Goal: Book appointment/travel/reservation

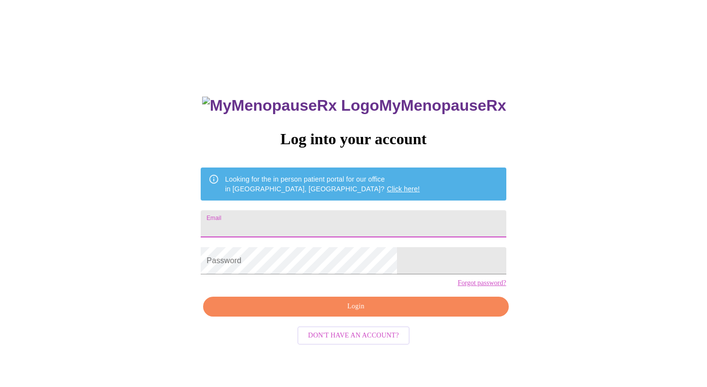
click at [341, 222] on input "Email" at bounding box center [353, 223] width 305 height 27
type input "[EMAIL_ADDRESS][DOMAIN_NAME]"
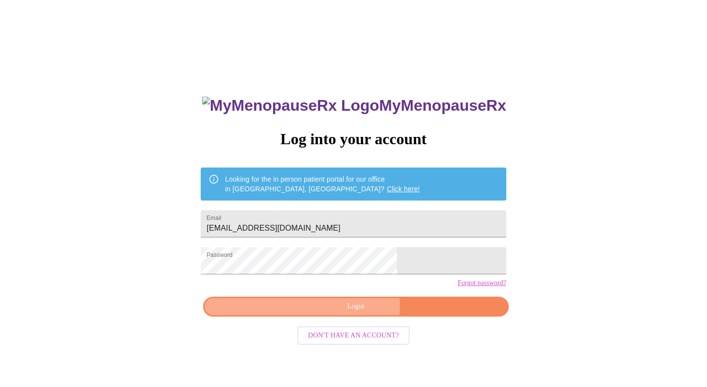
click at [346, 313] on span "Login" at bounding box center [355, 307] width 283 height 12
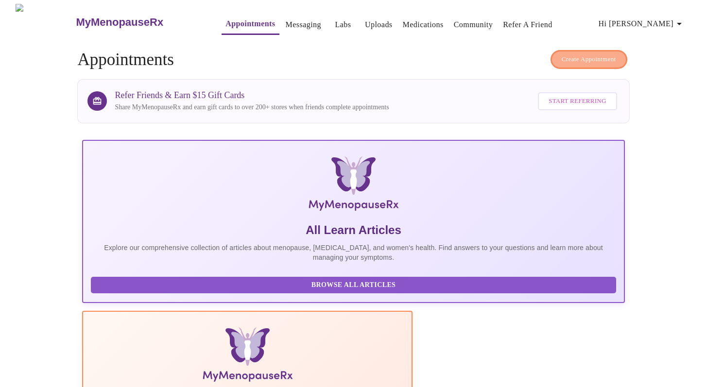
click at [596, 54] on span "Create Appointment" at bounding box center [588, 59] width 54 height 11
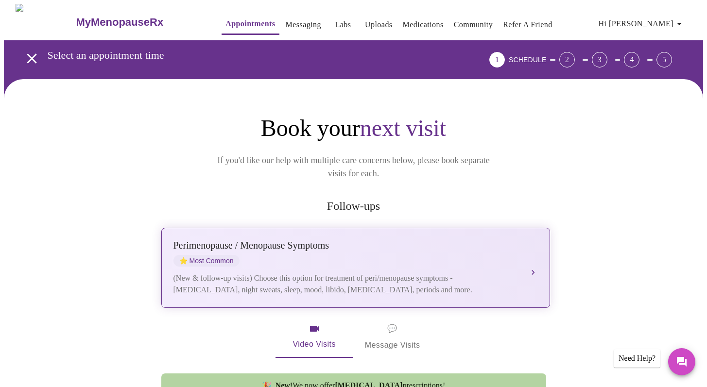
click at [535, 252] on button "[MEDICAL_DATA] / Menopause Symptoms ⭐ Most Common (New & follow-up visits) Choo…" at bounding box center [355, 268] width 388 height 80
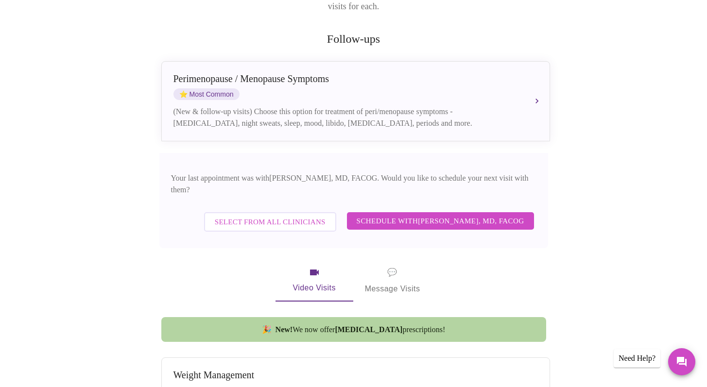
scroll to position [161, 0]
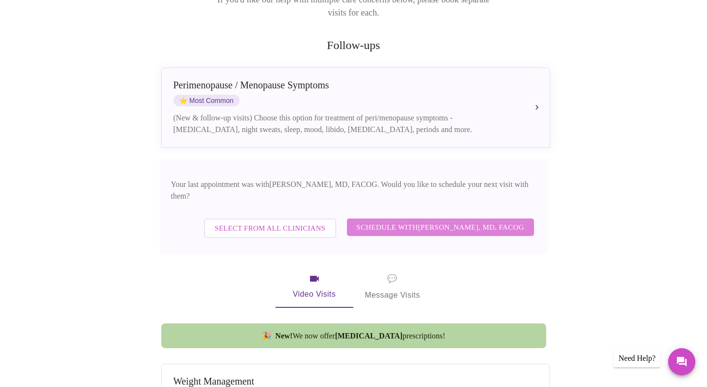
click at [406, 221] on span "Schedule with [PERSON_NAME], MD, FACOG" at bounding box center [440, 227] width 168 height 13
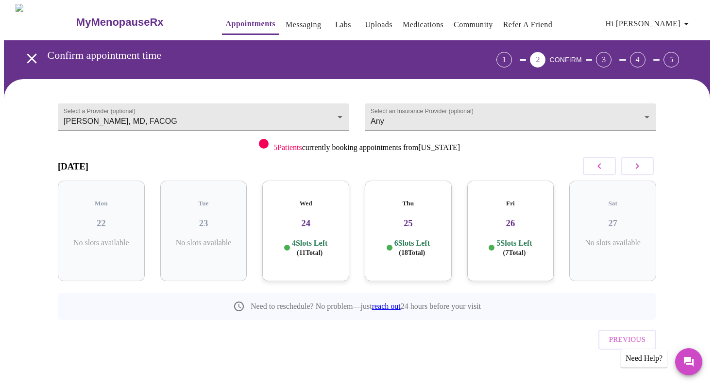
click at [309, 218] on h3 "24" at bounding box center [305, 223] width 71 height 11
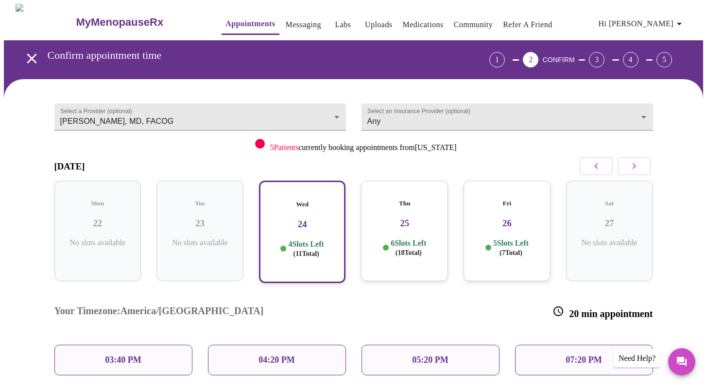
click at [395, 218] on h3 "25" at bounding box center [404, 223] width 71 height 11
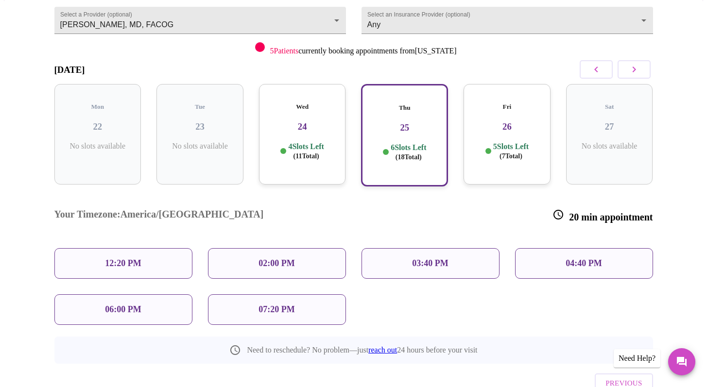
scroll to position [122, 0]
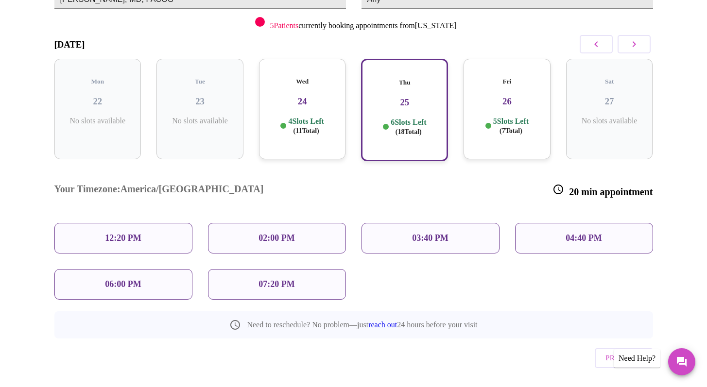
click at [636, 41] on icon "button" at bounding box center [634, 44] width 12 height 12
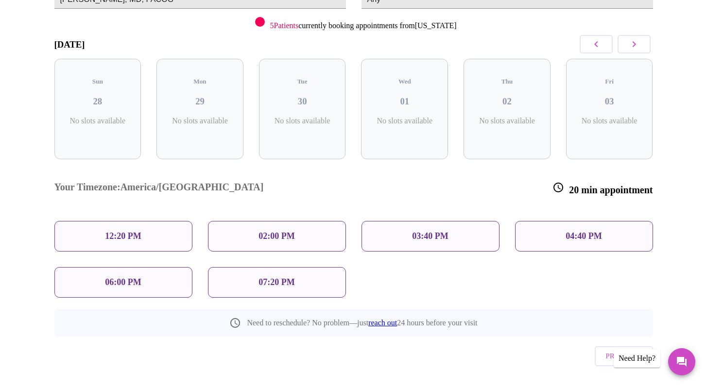
scroll to position [0, 0]
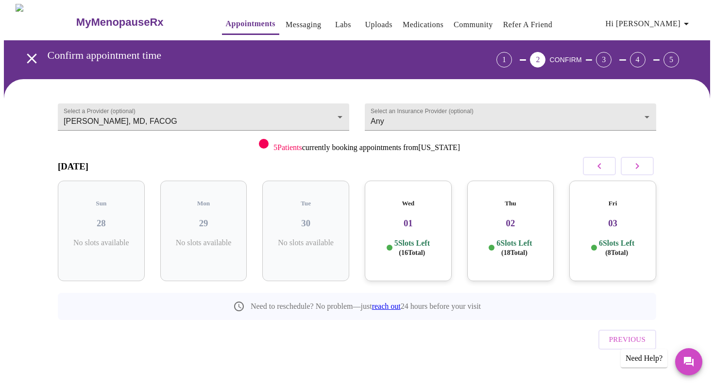
click at [636, 41] on div "1 2 CONFIRM 3 4 5" at bounding box center [590, 59] width 218 height 39
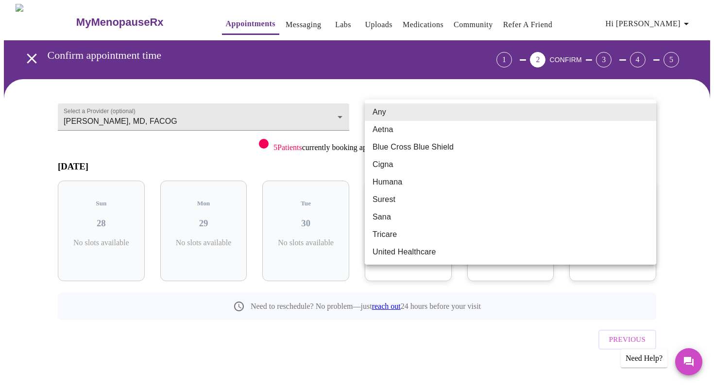
click at [640, 108] on body "MyMenopauseRx Appointments Messaging Labs Uploads Medications Community Refer a…" at bounding box center [357, 201] width 706 height 394
click at [623, 150] on li "Blue Cross Blue Shield" at bounding box center [510, 146] width 291 height 17
type input "Blue Cross Blue Shield"
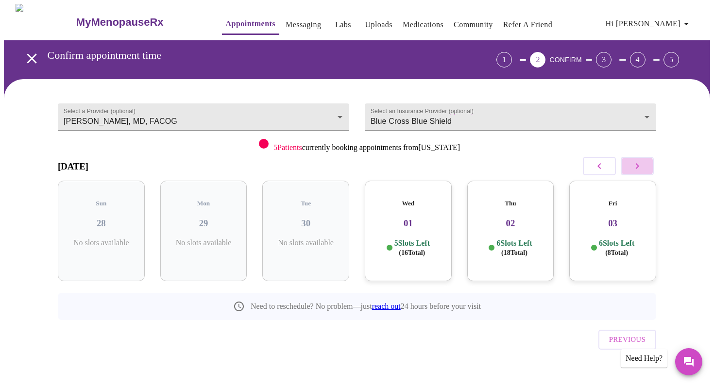
click at [645, 169] on button "button" at bounding box center [637, 166] width 33 height 18
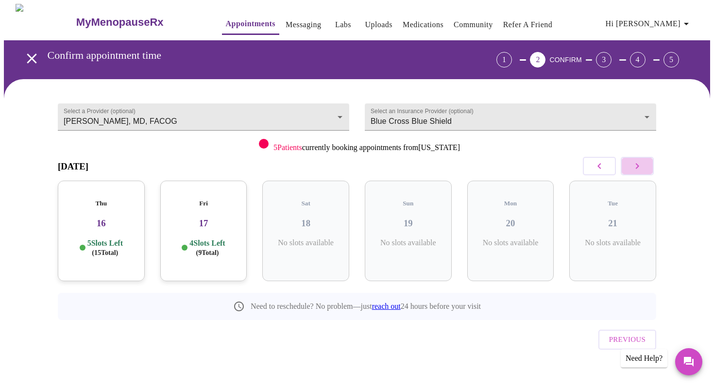
click at [645, 169] on button "button" at bounding box center [637, 166] width 33 height 18
click at [643, 167] on button "button" at bounding box center [637, 166] width 33 height 18
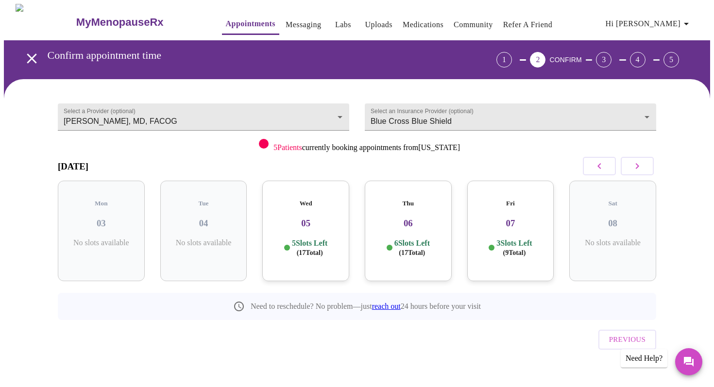
click at [326, 238] on p "5 Slots Left ( 17 Total)" at bounding box center [309, 247] width 35 height 19
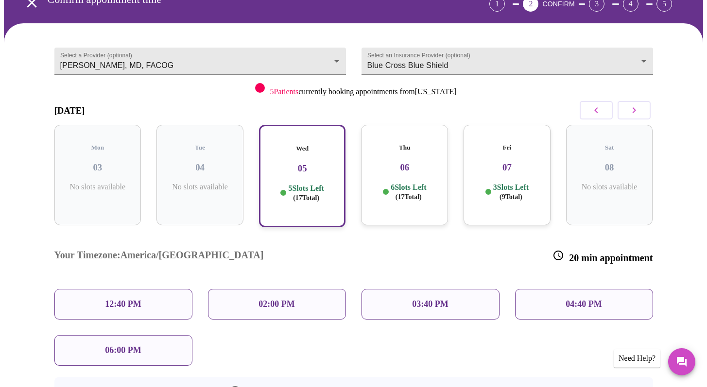
scroll to position [56, 0]
click at [555, 288] on div "04:40 PM" at bounding box center [584, 303] width 138 height 31
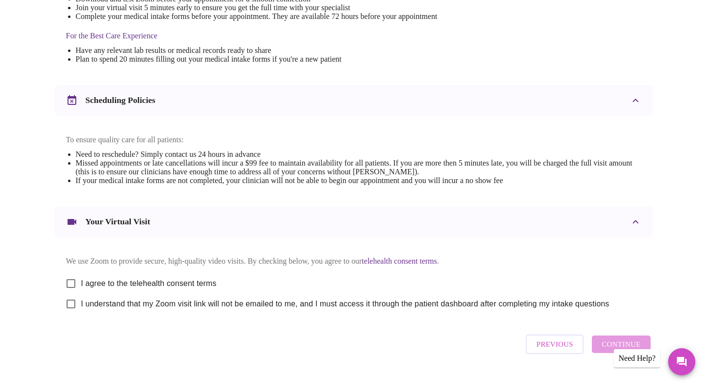
scroll to position [317, 0]
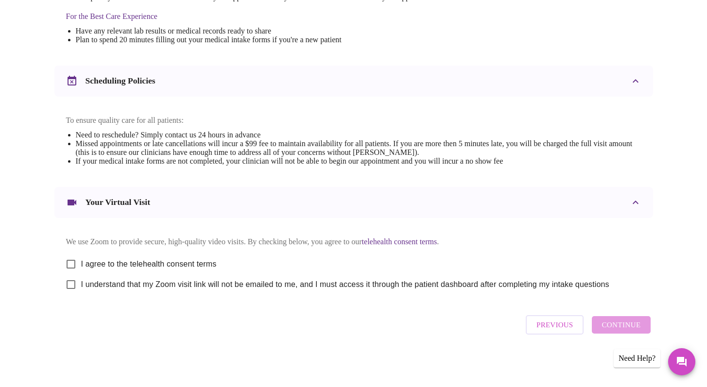
click at [69, 258] on input "I agree to the telehealth consent terms" at bounding box center [71, 264] width 20 height 20
checkbox input "true"
click at [72, 282] on input "I understand that my Zoom visit link will not be emailed to me, and I must acce…" at bounding box center [71, 284] width 20 height 20
checkbox input "true"
click at [628, 326] on span "Continue" at bounding box center [620, 325] width 39 height 13
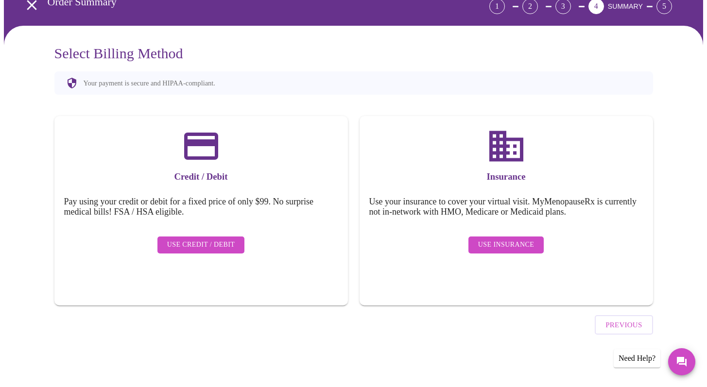
scroll to position [26, 0]
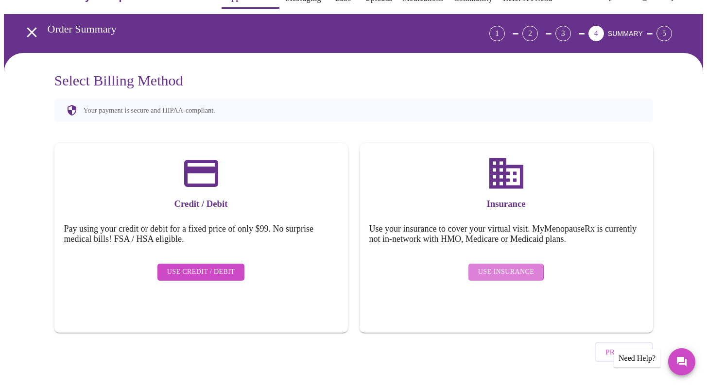
click at [491, 266] on span "Use Insurance" at bounding box center [506, 272] width 56 height 12
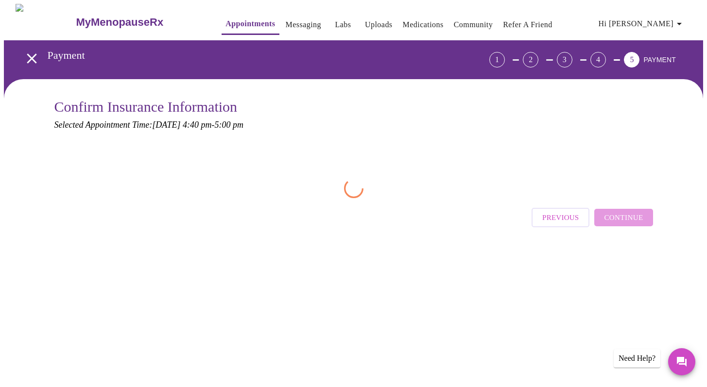
scroll to position [0, 0]
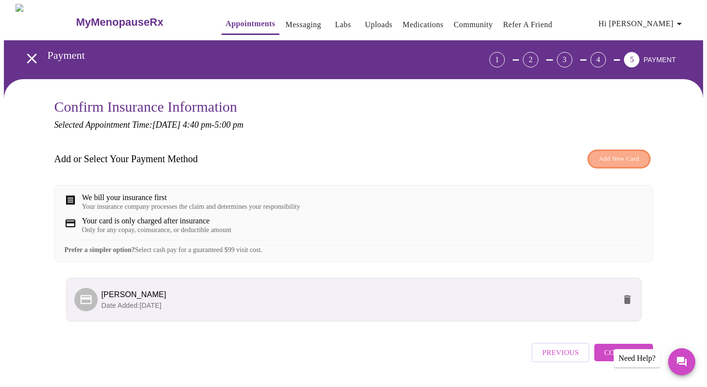
click at [632, 157] on span "Add New Card" at bounding box center [618, 158] width 40 height 11
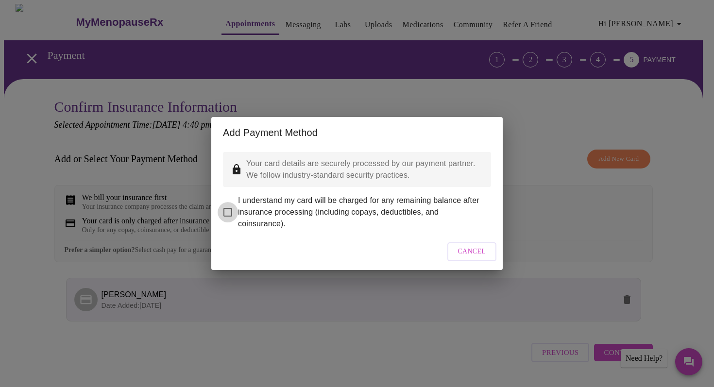
click at [233, 206] on input "I understand my card will be charged for any remaining balance after insurance …" at bounding box center [228, 212] width 20 height 20
checkbox input "true"
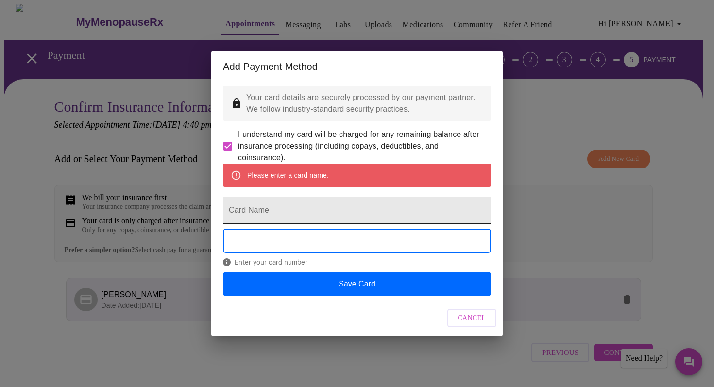
click at [300, 217] on input "Card Name" at bounding box center [357, 210] width 268 height 27
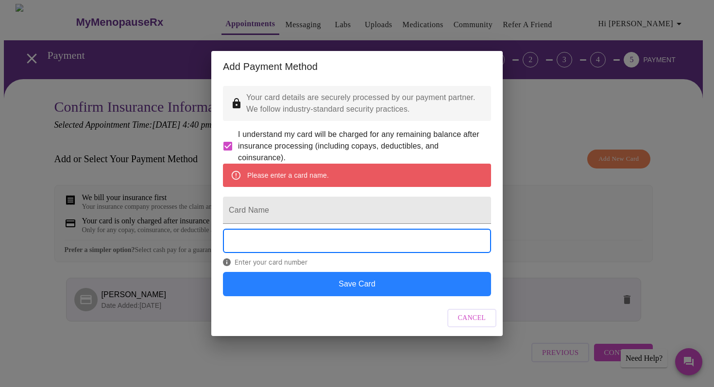
click at [389, 294] on button "Save Card" at bounding box center [357, 284] width 268 height 24
click at [403, 296] on button "Save Card" at bounding box center [357, 284] width 268 height 24
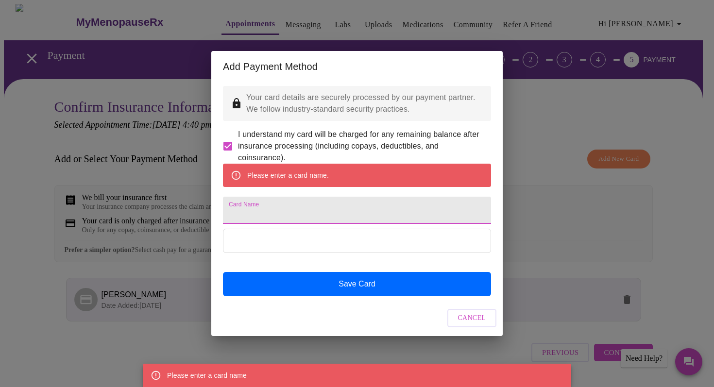
click at [308, 213] on input "Card Name" at bounding box center [357, 210] width 268 height 27
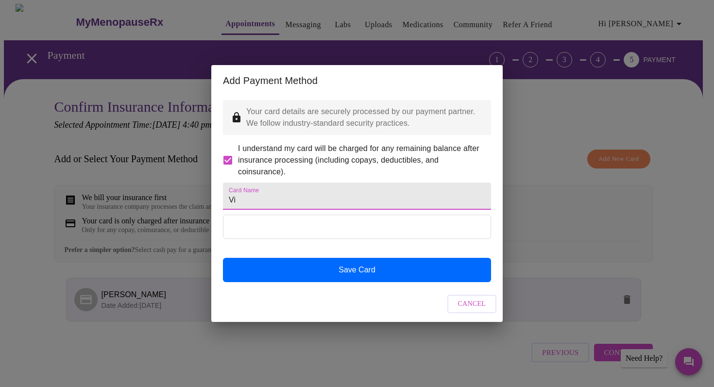
type input "V"
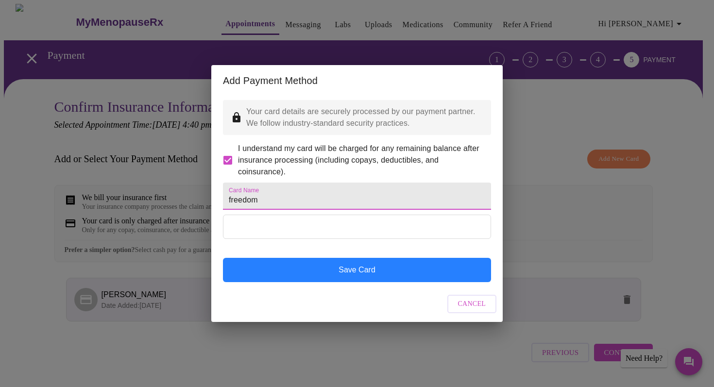
type input "freedom"
click at [368, 282] on button "Save Card" at bounding box center [357, 270] width 268 height 24
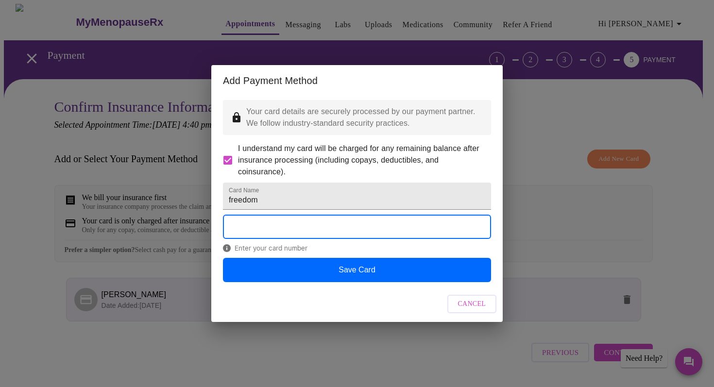
click at [314, 211] on form "Card Name freedom" at bounding box center [357, 196] width 268 height 37
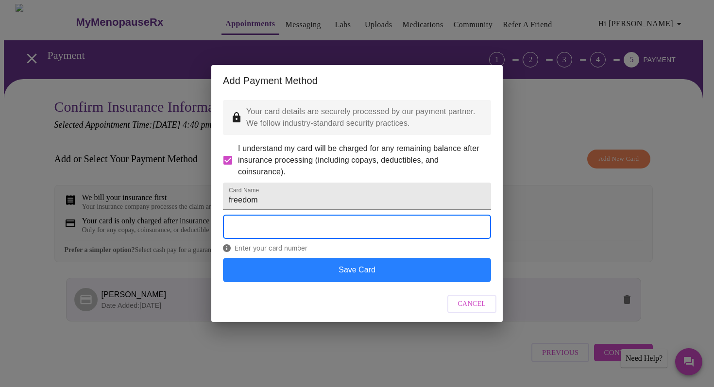
click at [360, 282] on button "Save Card" at bounding box center [357, 270] width 268 height 24
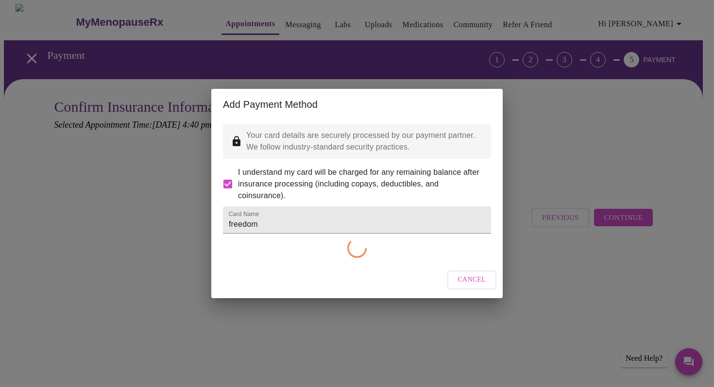
checkbox input "false"
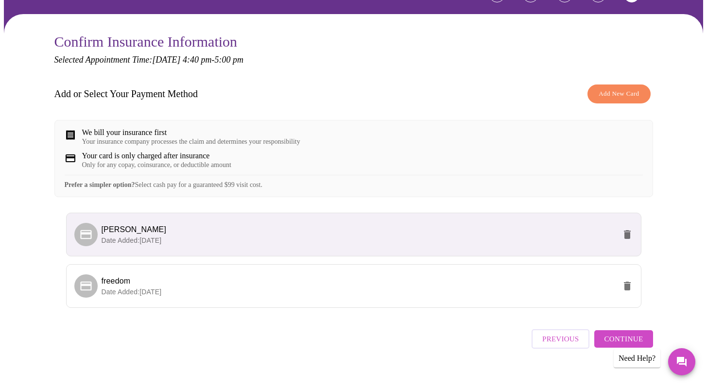
scroll to position [86, 0]
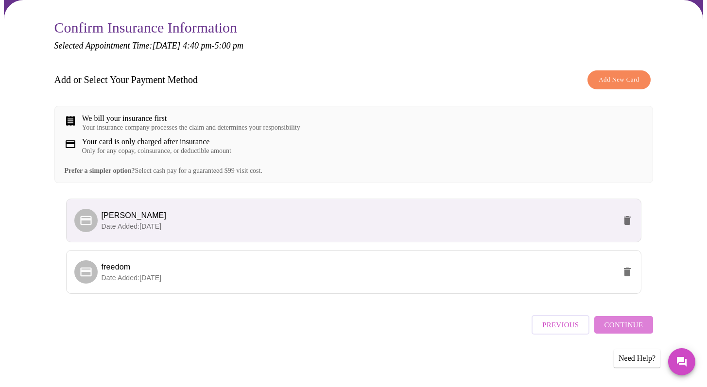
click at [638, 329] on span "Continue" at bounding box center [623, 325] width 39 height 13
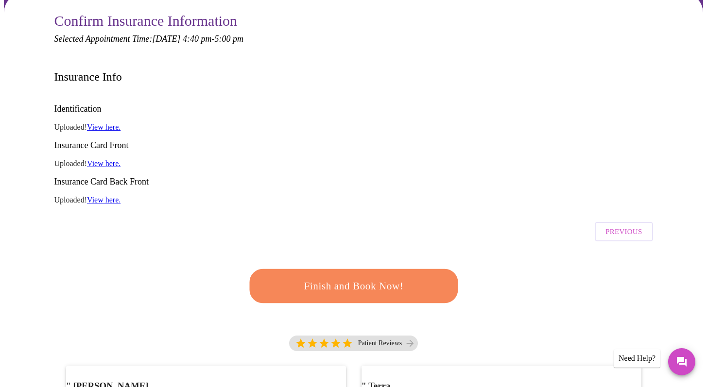
click at [111, 123] on link "View here." at bounding box center [104, 127] width 34 height 8
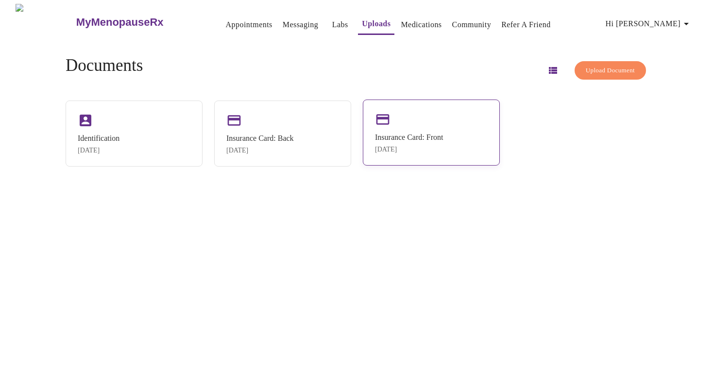
click at [394, 146] on div "[DATE]" at bounding box center [409, 150] width 68 height 8
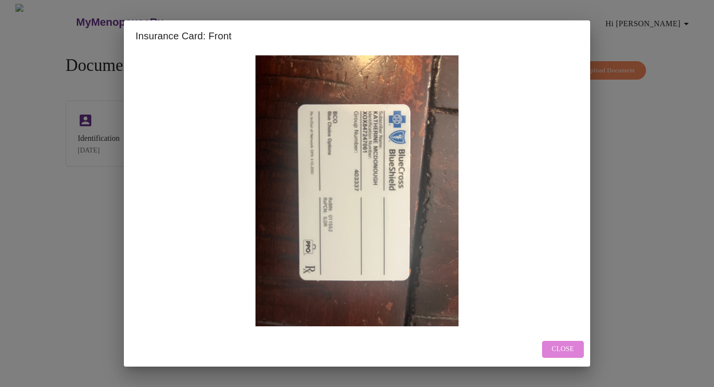
click at [553, 351] on span "Close" at bounding box center [563, 349] width 22 height 12
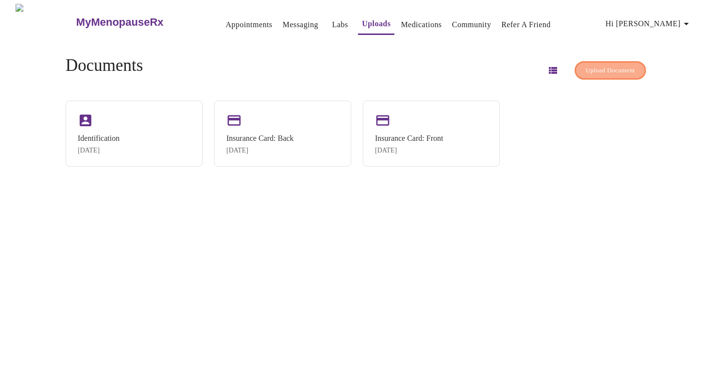
click at [623, 66] on span "Upload Document" at bounding box center [610, 70] width 49 height 11
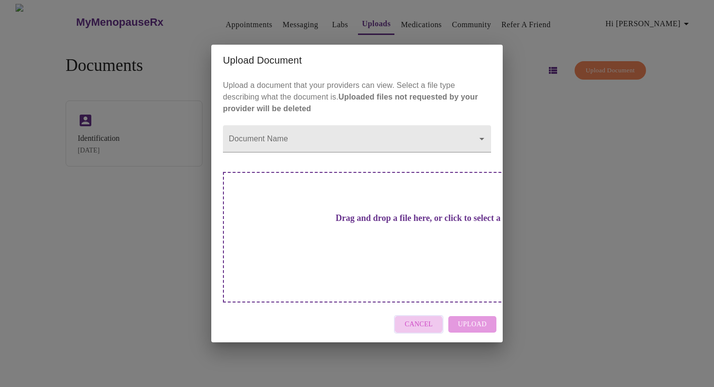
click at [418, 319] on span "Cancel" at bounding box center [419, 325] width 28 height 12
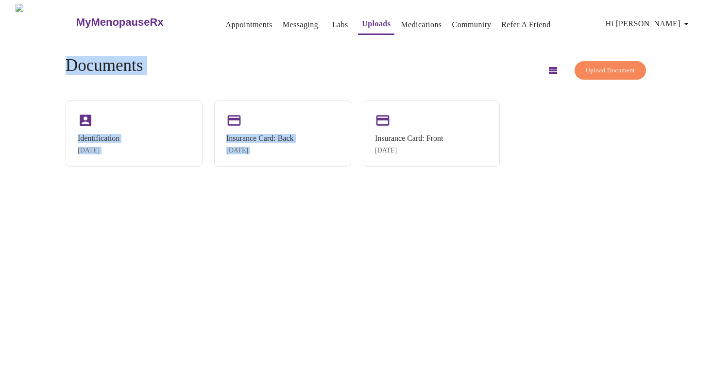
drag, startPoint x: 713, startPoint y: 125, endPoint x: 625, endPoint y: 23, distance: 134.6
click at [625, 24] on div "MyMenopauseRx Appointments Messaging Labs Uploads Medications Community Refer a…" at bounding box center [357, 197] width 706 height 387
click at [308, 114] on div "Insurance Card: Back [DATE]" at bounding box center [282, 133] width 137 height 66
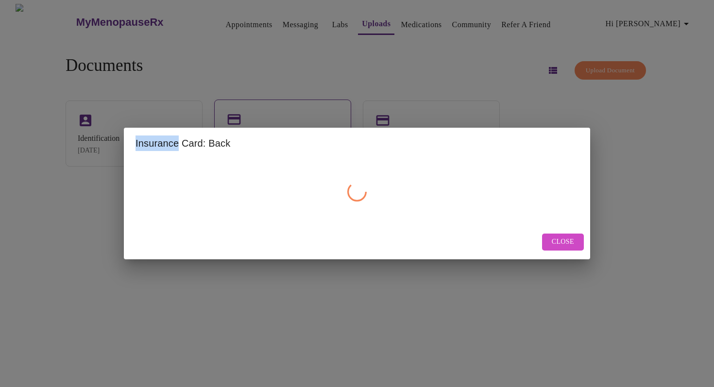
click at [308, 114] on div "Insurance Card: Back Close" at bounding box center [357, 193] width 714 height 387
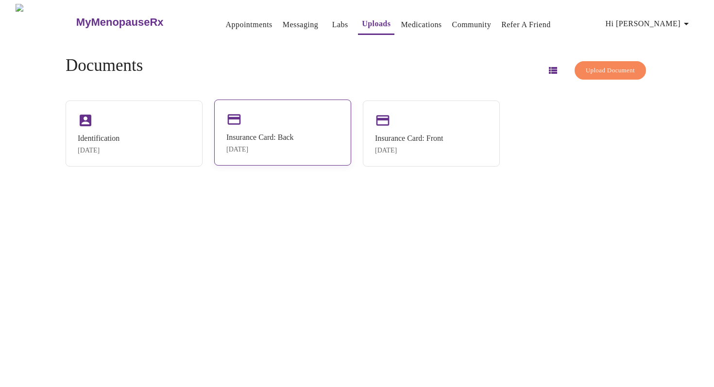
click at [308, 114] on div "Insurance Card: Back [DATE]" at bounding box center [282, 133] width 137 height 66
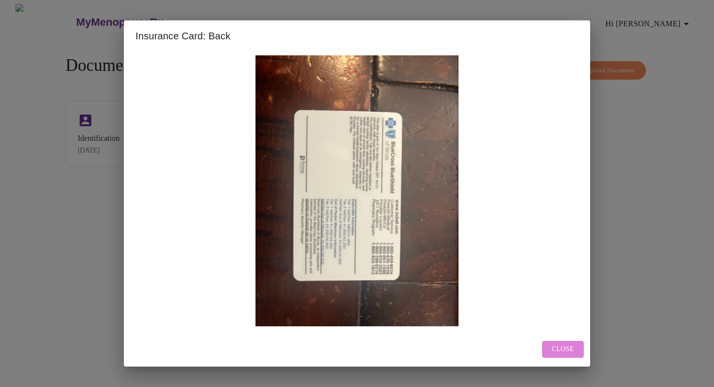
click at [570, 348] on span "Close" at bounding box center [563, 349] width 22 height 12
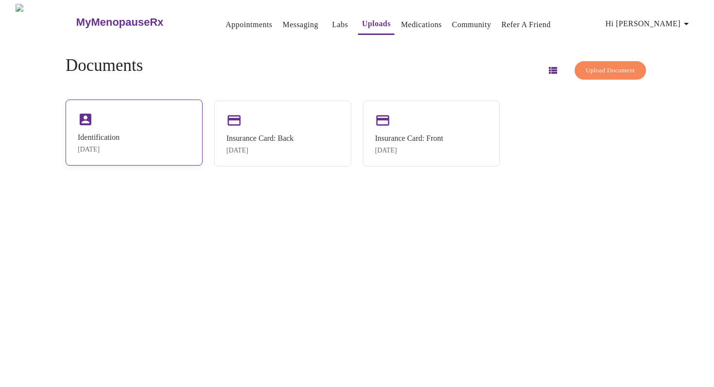
click at [119, 149] on div "[DATE]" at bounding box center [99, 150] width 42 height 8
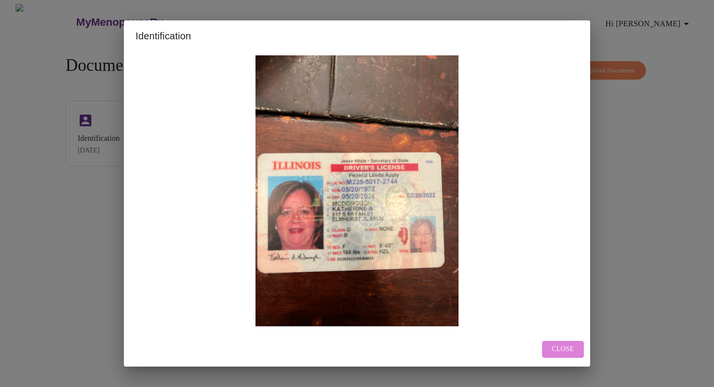
click at [556, 349] on span "Close" at bounding box center [563, 349] width 22 height 12
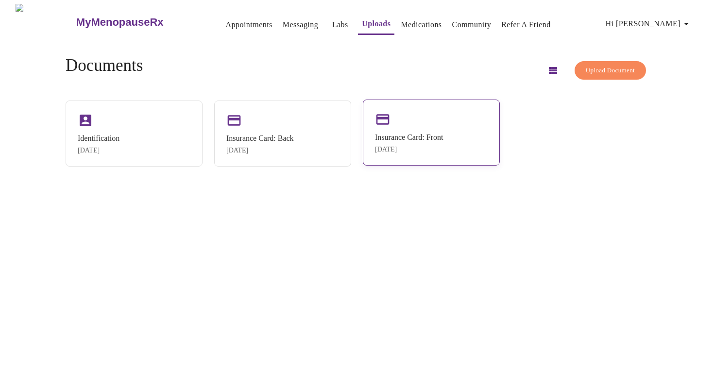
click at [420, 130] on div "Insurance Card: Front Sep 15, 2025" at bounding box center [431, 133] width 137 height 66
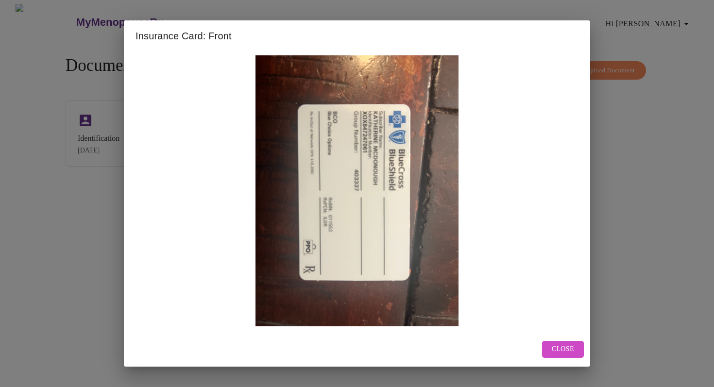
click at [559, 343] on span "Close" at bounding box center [563, 349] width 22 height 12
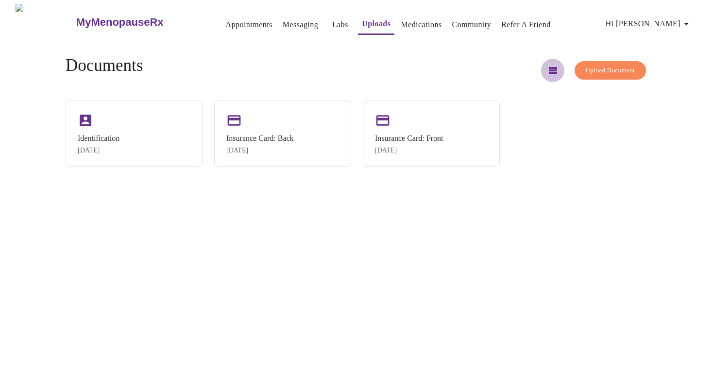
click at [547, 65] on icon "button" at bounding box center [553, 71] width 12 height 12
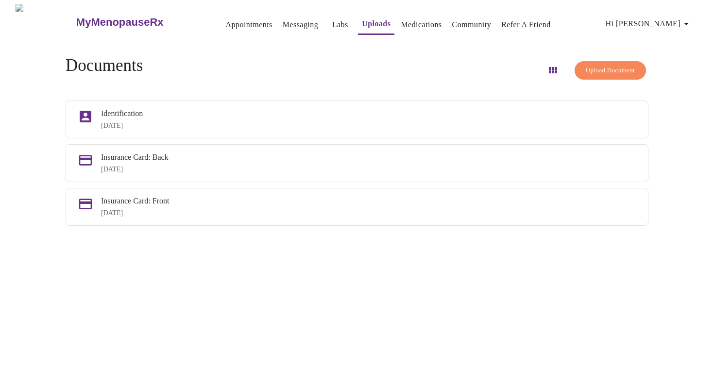
click at [411, 18] on link "Medications" at bounding box center [421, 25] width 41 height 14
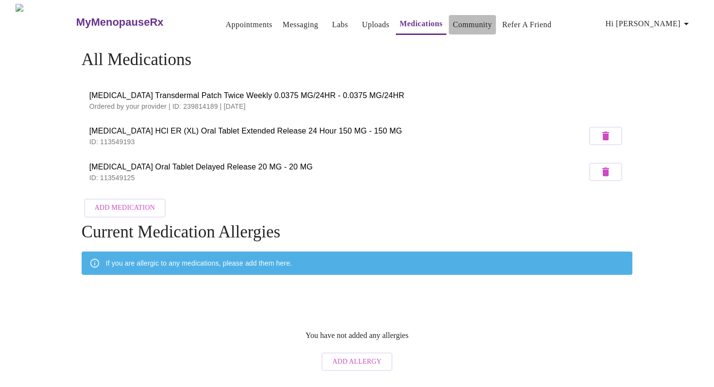
click at [467, 25] on link "Community" at bounding box center [472, 25] width 39 height 14
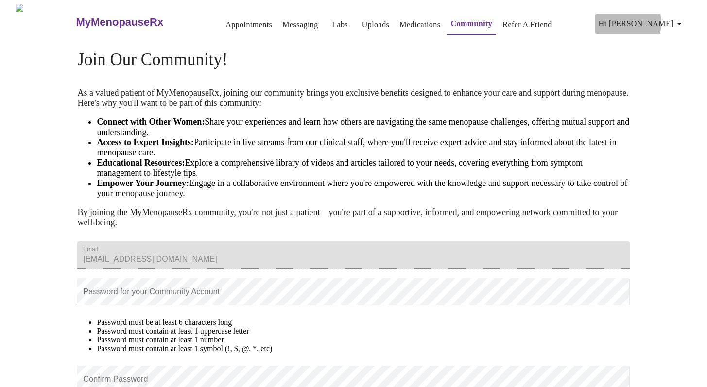
click at [654, 19] on span "Hi [PERSON_NAME]" at bounding box center [641, 24] width 86 height 14
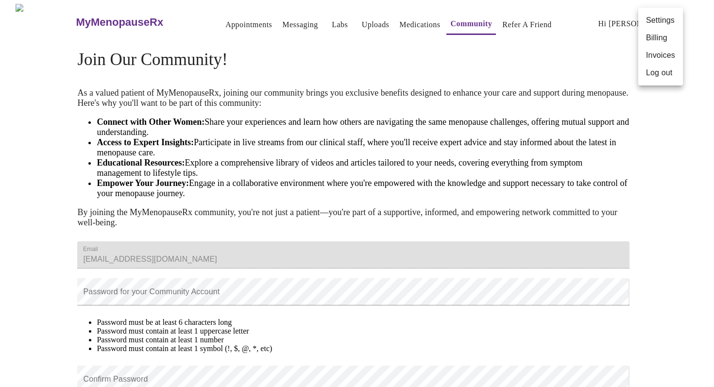
click at [208, 23] on div at bounding box center [357, 193] width 714 height 387
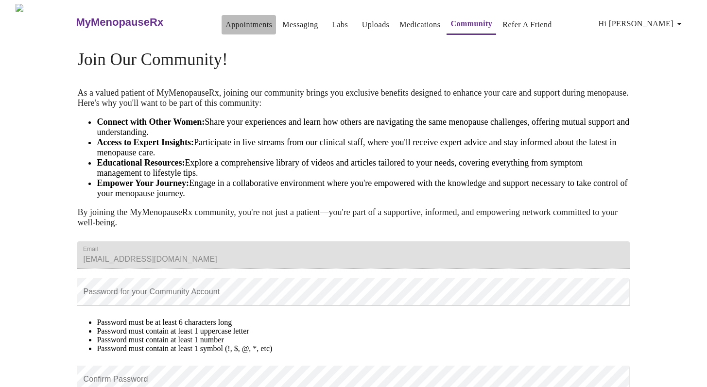
click at [225, 20] on link "Appointments" at bounding box center [248, 25] width 47 height 14
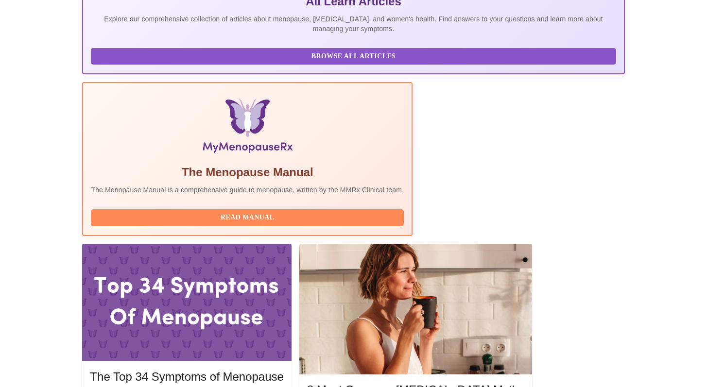
scroll to position [254, 0]
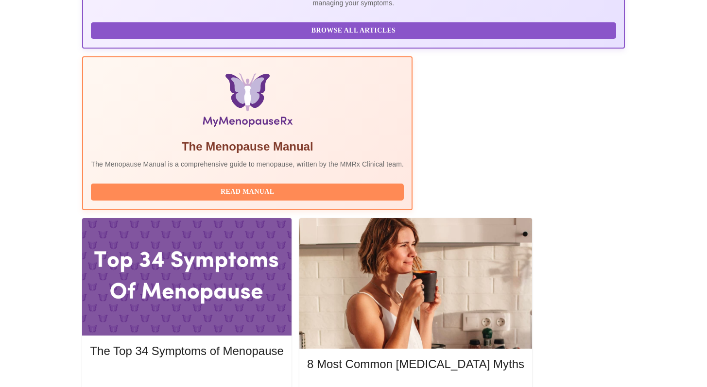
drag, startPoint x: 713, startPoint y: 141, endPoint x: 710, endPoint y: 344, distance: 203.0
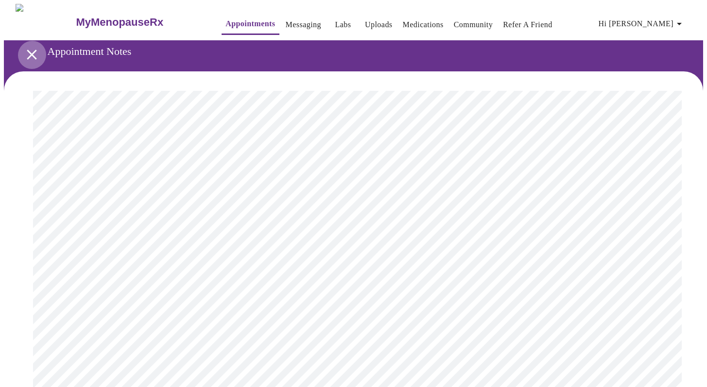
click at [32, 50] on icon "open drawer" at bounding box center [31, 54] width 17 height 17
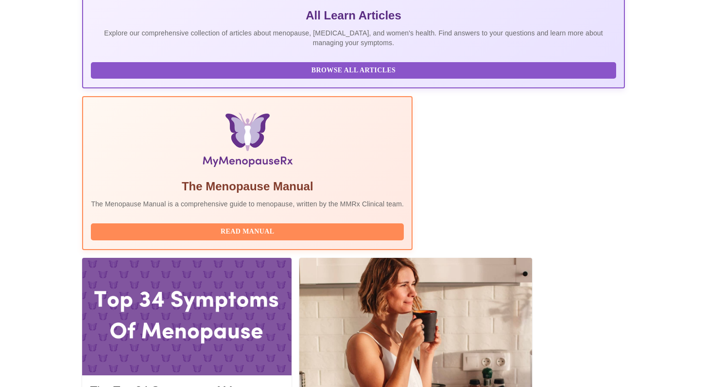
scroll to position [254, 0]
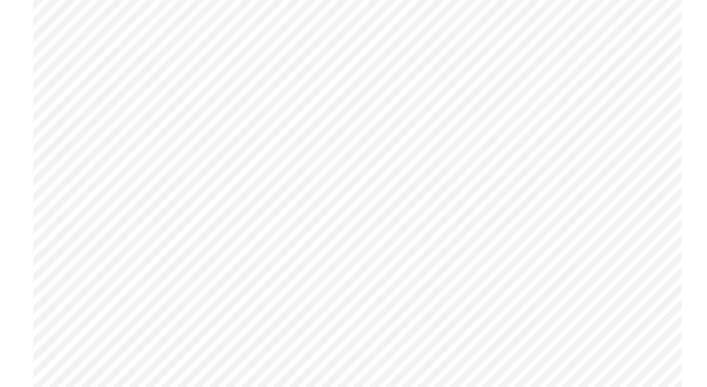
scroll to position [3404, 0]
drag, startPoint x: 713, startPoint y: 291, endPoint x: 713, endPoint y: 309, distance: 17.5
drag, startPoint x: 713, startPoint y: 332, endPoint x: 713, endPoint y: 347, distance: 15.5
